Goal: Task Accomplishment & Management: Manage account settings

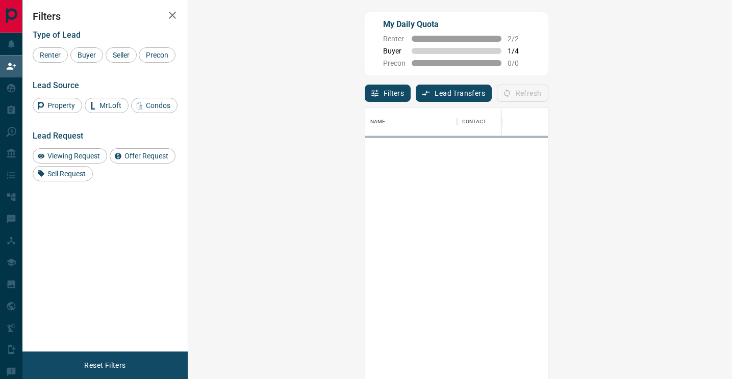
scroll to position [1, 1]
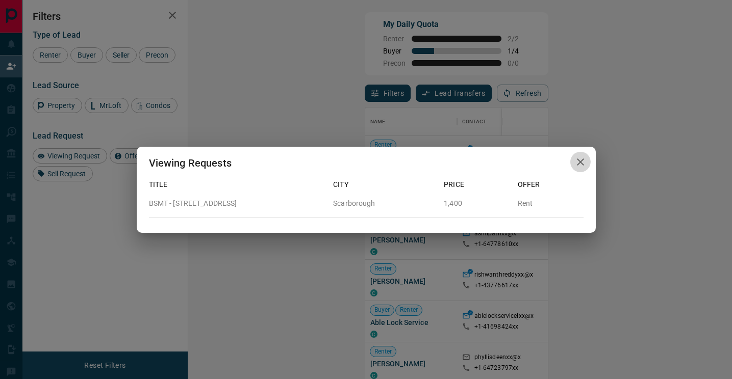
click at [579, 167] on icon "button" at bounding box center [580, 162] width 12 height 12
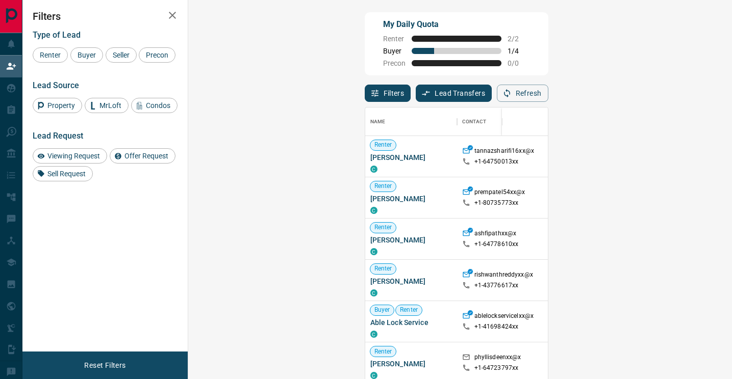
scroll to position [287, 522]
click at [548, 91] on button "Refresh" at bounding box center [523, 93] width 52 height 17
click at [548, 90] on button "Refresh" at bounding box center [523, 93] width 52 height 17
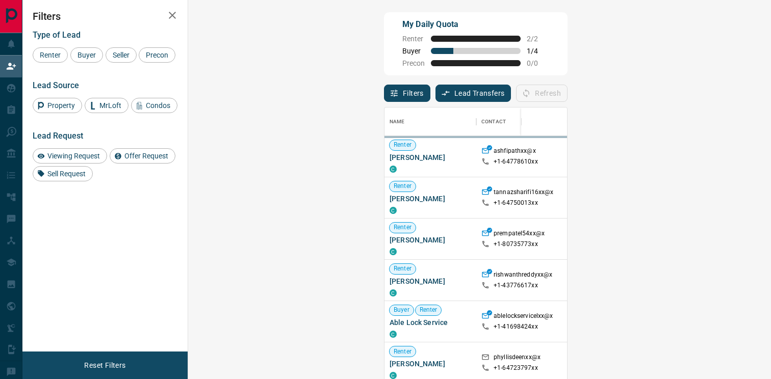
scroll to position [287, 561]
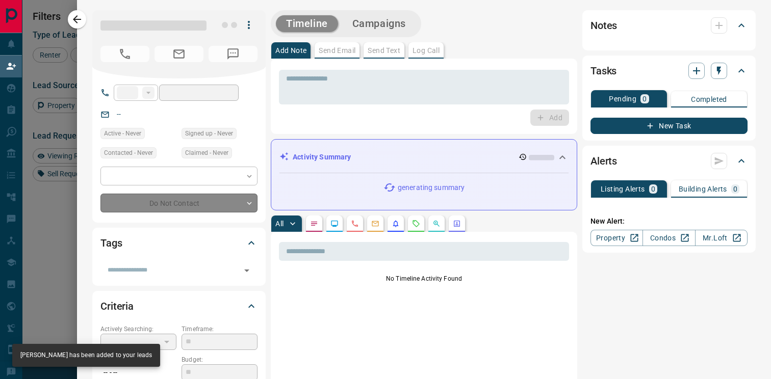
type input "**"
type input "**********"
type input "**"
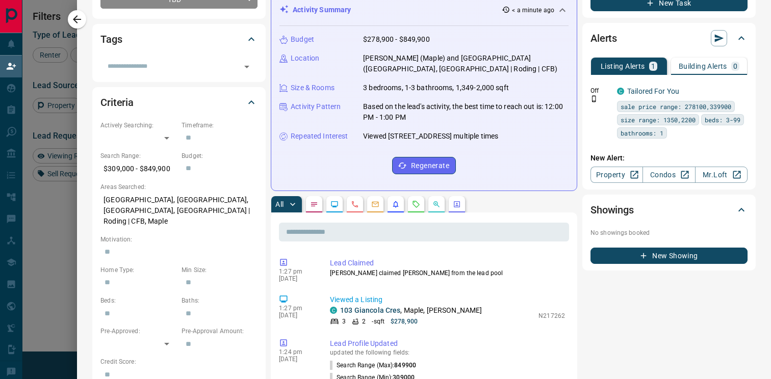
scroll to position [0, 0]
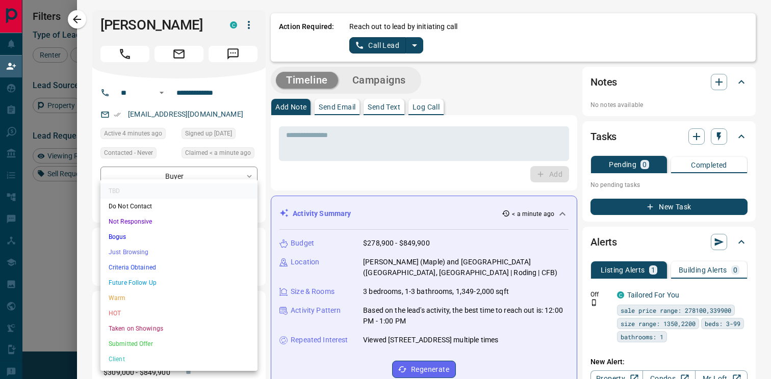
click at [195, 209] on body "Lead Transfers Claim Leads My Leads Tasks Opportunities Deals Campaigns Automat…" at bounding box center [385, 162] width 771 height 324
click at [157, 234] on li "Bogus" at bounding box center [178, 236] width 157 height 15
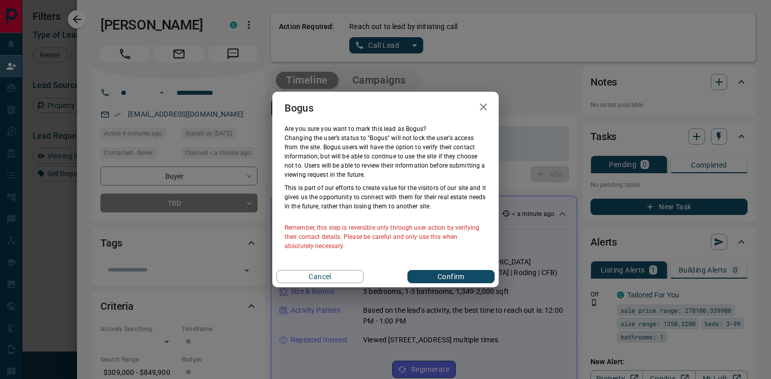
click at [425, 277] on button "Confirm" at bounding box center [450, 276] width 87 height 13
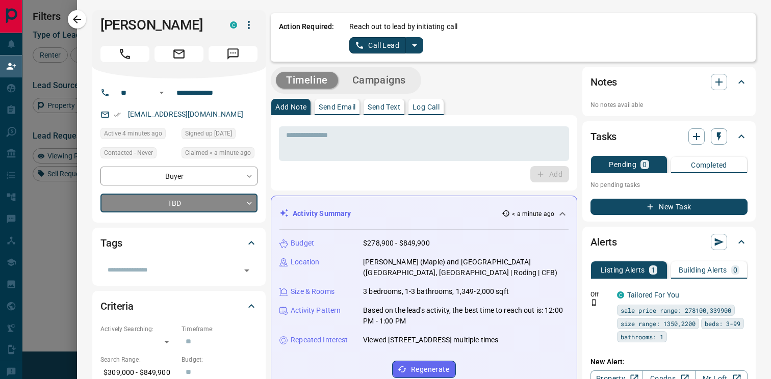
type input "**********"
type input "*"
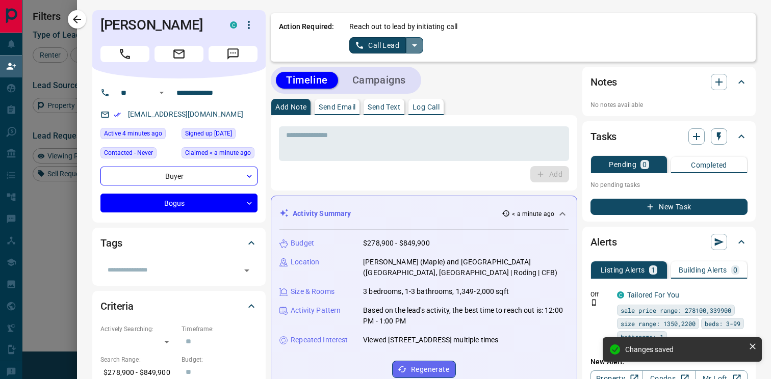
click at [417, 48] on icon "split button" at bounding box center [414, 45] width 12 height 12
drag, startPoint x: 391, startPoint y: 79, endPoint x: 383, endPoint y: 84, distance: 9.2
click at [391, 80] on li "Log Manual Call" at bounding box center [386, 80] width 62 height 15
click at [373, 50] on button "Log Manual Call" at bounding box center [382, 45] width 67 height 16
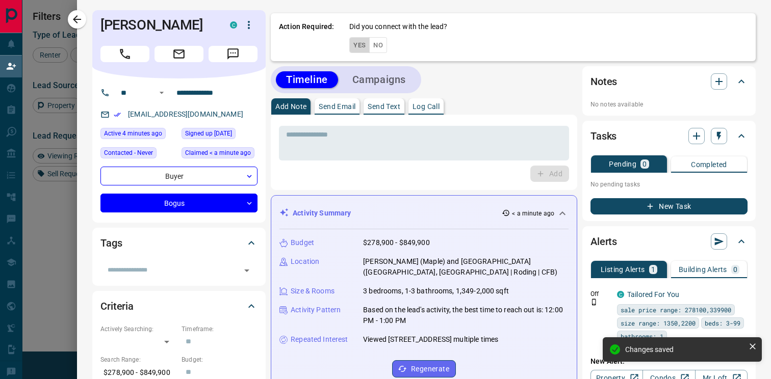
click at [358, 46] on button "Yes" at bounding box center [359, 45] width 20 height 16
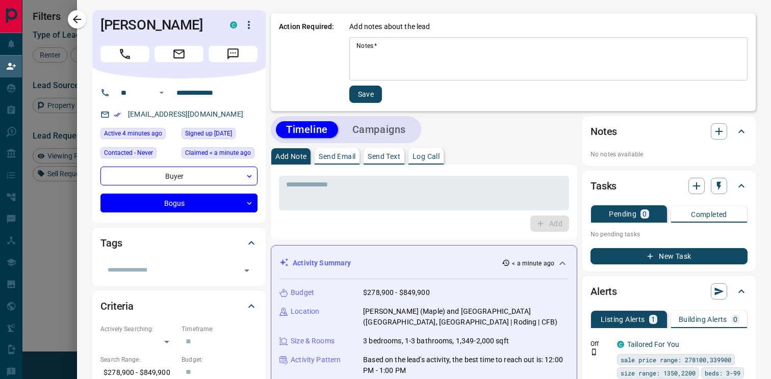
click at [399, 58] on textarea "Notes   *" at bounding box center [548, 59] width 384 height 35
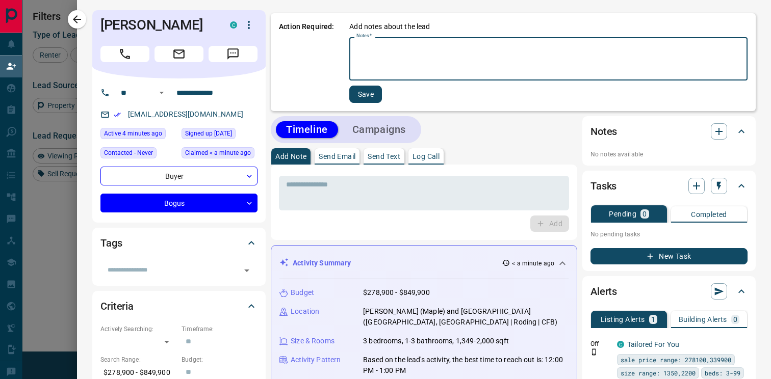
scroll to position [16, 0]
type textarea "**********"
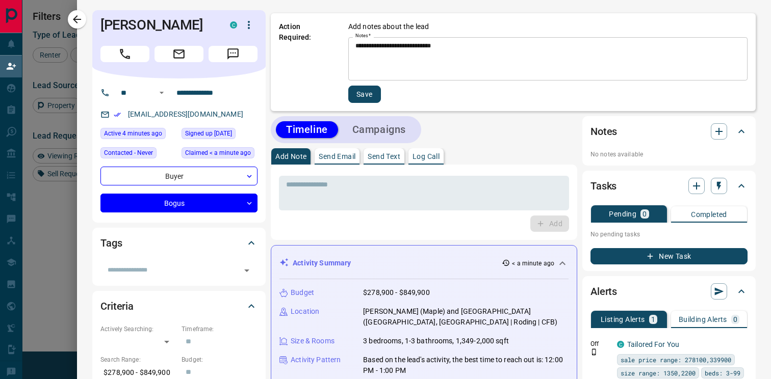
click at [363, 84] on div "**********" at bounding box center [547, 62] width 399 height 82
click at [363, 91] on button "Save" at bounding box center [364, 94] width 33 height 17
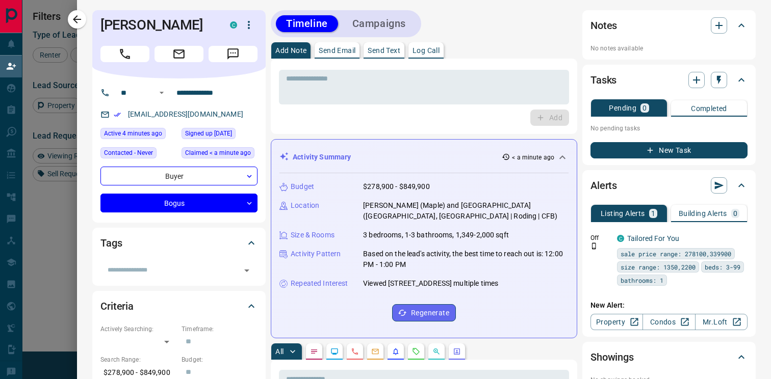
click at [381, 24] on button "Campaigns" at bounding box center [379, 23] width 74 height 17
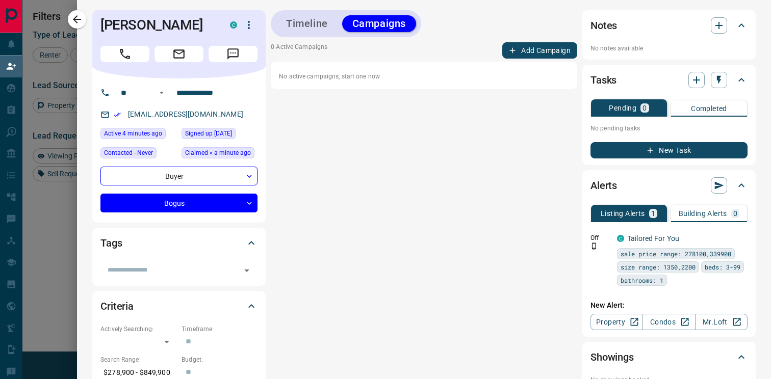
click at [556, 53] on button "Add Campaign" at bounding box center [539, 50] width 75 height 16
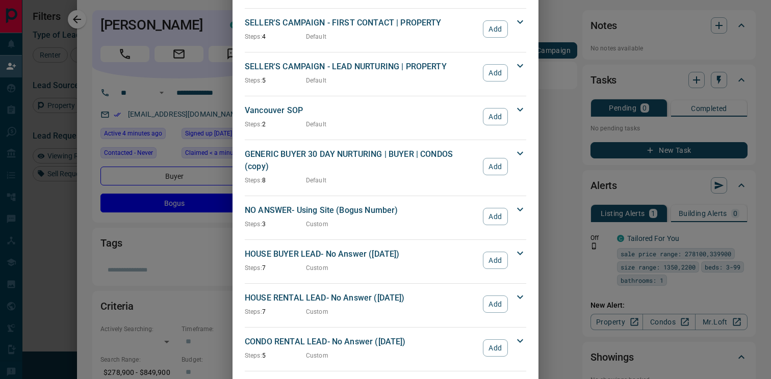
scroll to position [1026, 0]
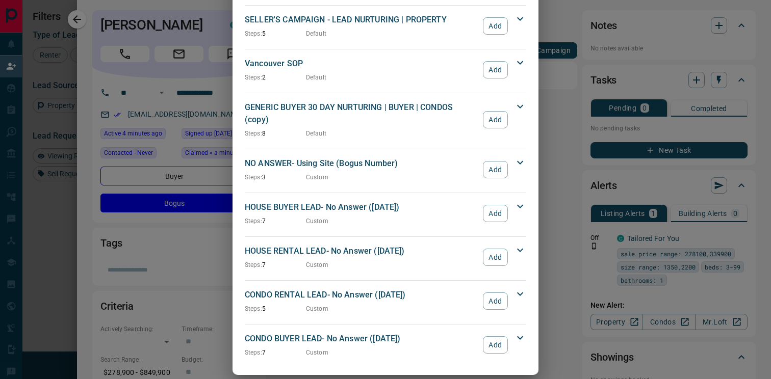
click at [509, 158] on div "NO ANSWER- Using Site (Bogus Number) Steps: 3 Custom Add" at bounding box center [379, 170] width 269 height 24
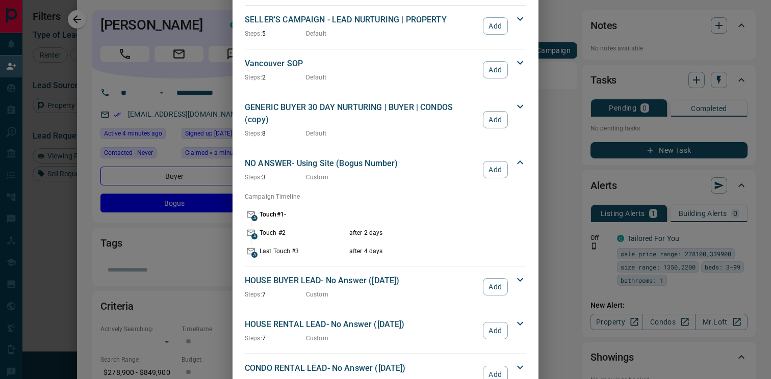
click at [501, 161] on button "Add" at bounding box center [495, 169] width 25 height 17
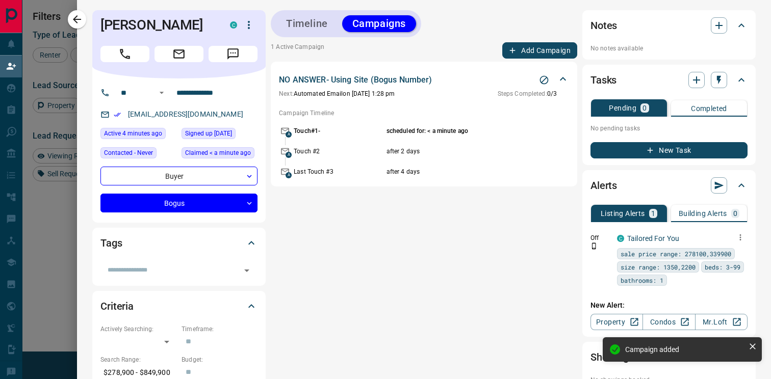
click at [731, 237] on icon "button" at bounding box center [740, 237] width 9 height 9
click at [730, 275] on link "Edit" at bounding box center [721, 273] width 22 height 10
